Goal: Task Accomplishment & Management: Complete application form

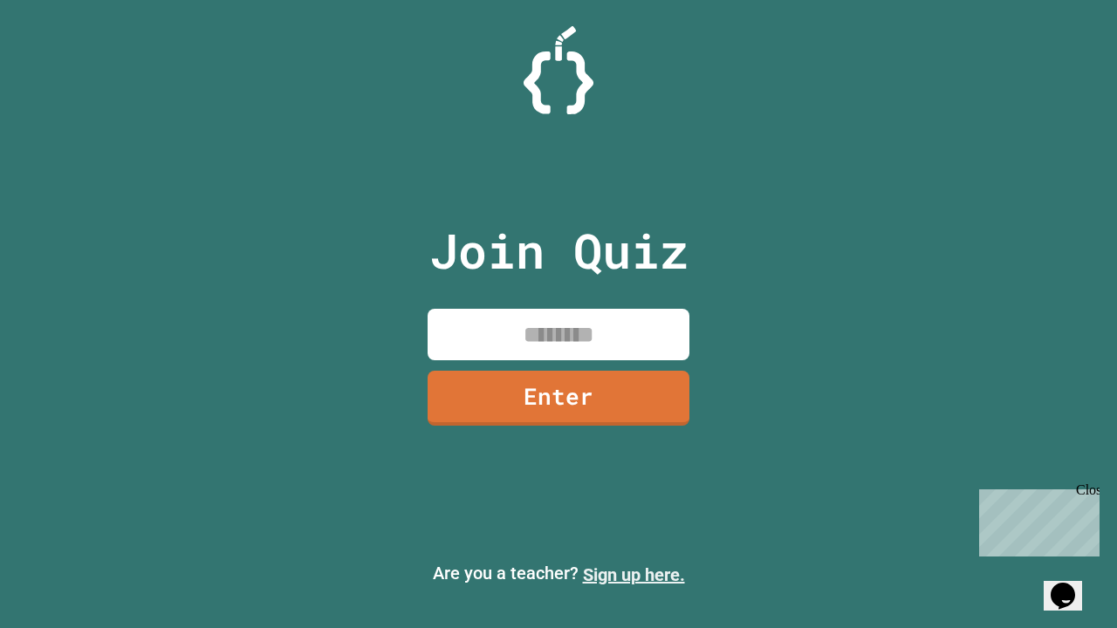
click at [633, 575] on link "Sign up here." at bounding box center [634, 575] width 102 height 21
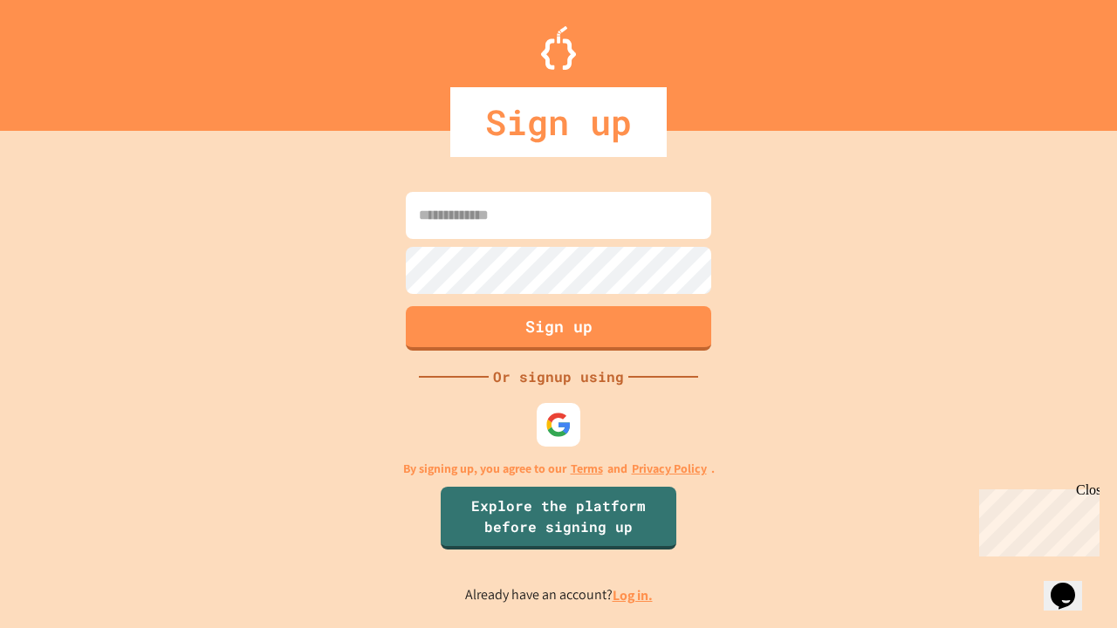
click at [633, 595] on link "Log in." at bounding box center [633, 595] width 40 height 18
